Goal: Find specific page/section: Find specific page/section

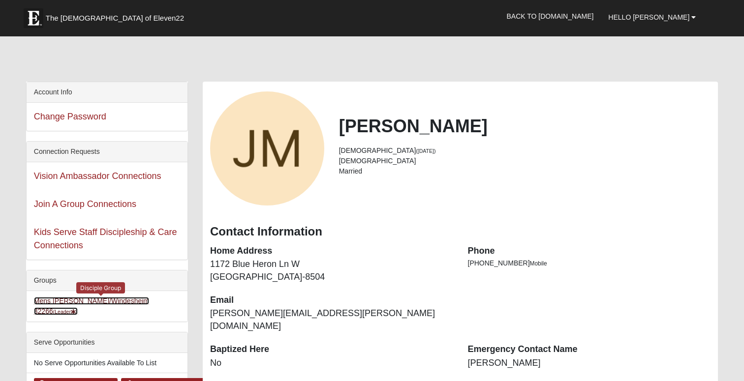
click at [112, 301] on link "Mens Mauney/Windesheim 32266 (Leader )" at bounding box center [91, 306] width 115 height 18
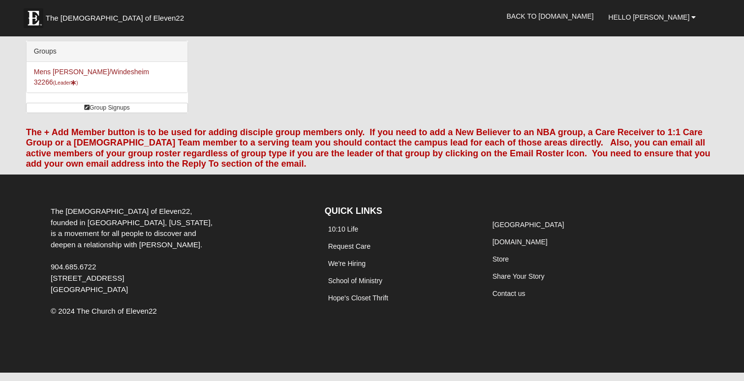
click at [589, 88] on div "Groups Mens Mauney/Windesheim 32266 (Leader ) Group Signups" at bounding box center [372, 81] width 707 height 80
click at [123, 73] on link "Mens Mauney/Windesheim 32266 (Leader )" at bounding box center [91, 77] width 115 height 18
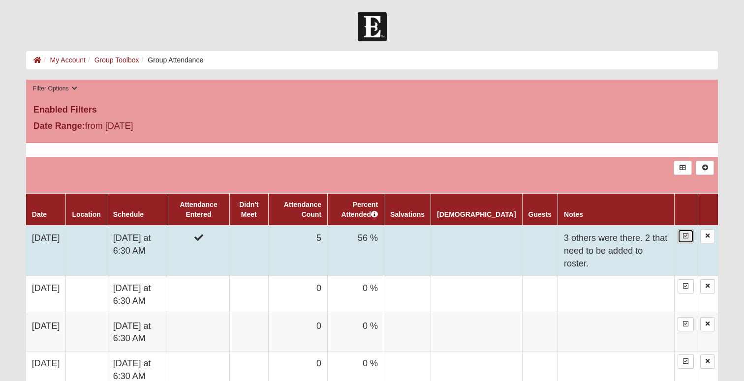
click at [685, 237] on icon at bounding box center [685, 236] width 5 height 6
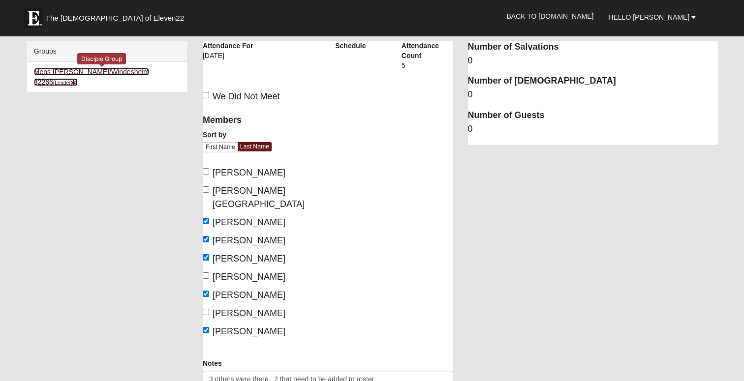
click at [128, 71] on link "[PERSON_NAME]/Windesheim 32266 (Leader )" at bounding box center [91, 77] width 115 height 18
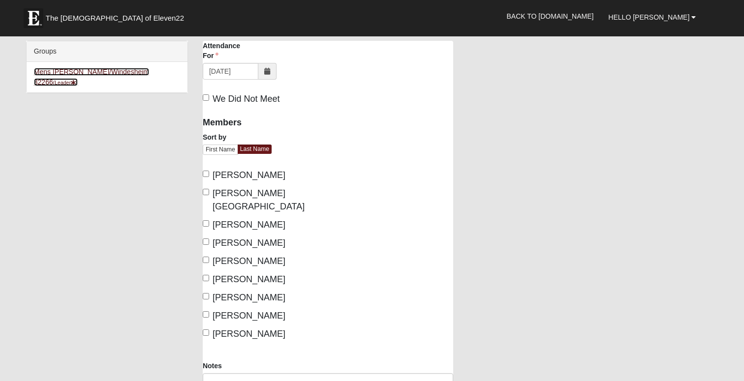
click at [128, 71] on link "Mens Mauney/Windesheim 32266 (Leader )" at bounding box center [91, 77] width 115 height 18
click at [670, 23] on link "Hello [PERSON_NAME]" at bounding box center [652, 17] width 102 height 25
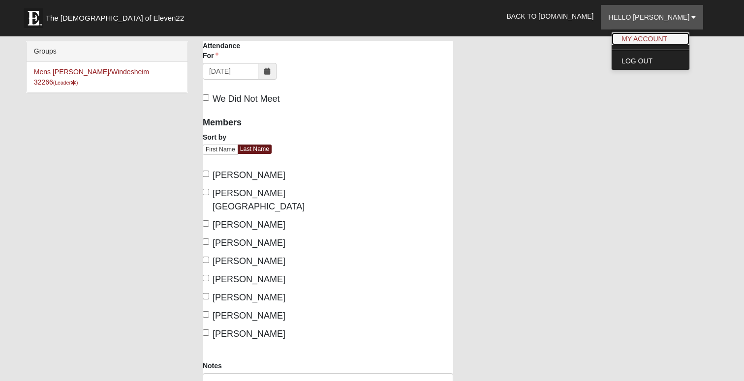
click at [666, 39] on link "My Account" at bounding box center [651, 38] width 78 height 13
